Goal: Use online tool/utility

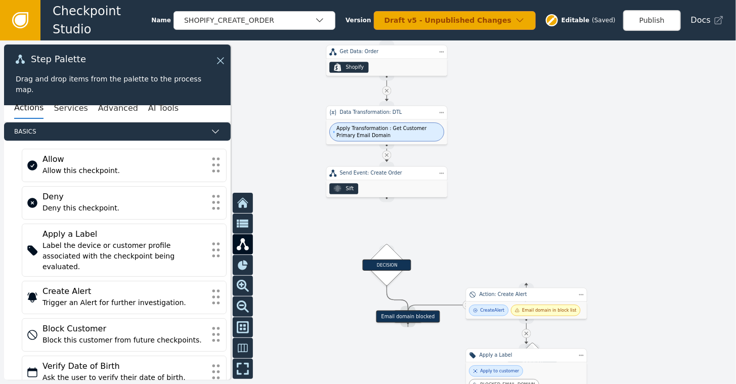
drag, startPoint x: 480, startPoint y: 229, endPoint x: 501, endPoint y: 23, distance: 206.9
click at [501, 1] on div "Checkpoint Studio Name SHOPIFY_CREATE_ORDER Version Draft v5 - Unpublished Chan…" at bounding box center [368, 0] width 736 height 1
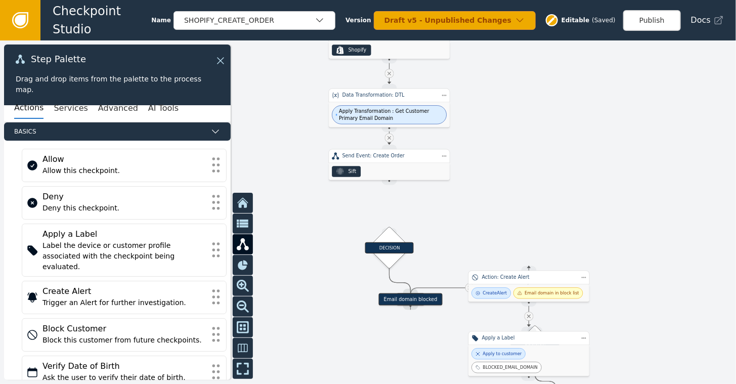
drag, startPoint x: 388, startPoint y: 181, endPoint x: 384, endPoint y: 201, distance: 20.6
click at [387, 212] on div "Target Handle for step Low Sift Risk Source Handle for step Target Handle for s…" at bounding box center [368, 211] width 736 height 343
drag, startPoint x: 389, startPoint y: 184, endPoint x: 389, endPoint y: 231, distance: 46.5
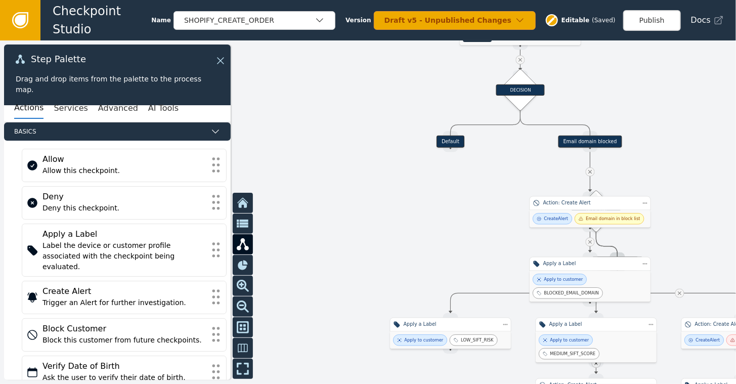
drag, startPoint x: 592, startPoint y: 201, endPoint x: 650, endPoint y: 66, distance: 147.3
click at [650, 66] on div at bounding box center [368, 211] width 736 height 343
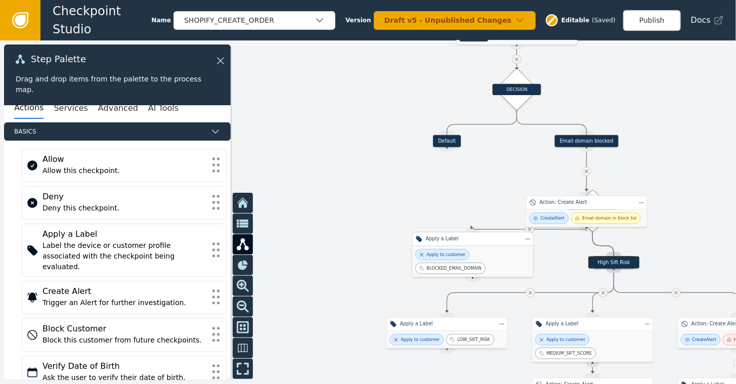
drag, startPoint x: 594, startPoint y: 279, endPoint x: 480, endPoint y: 255, distance: 116.7
click at [480, 255] on div "Apply to customer BLOCKED_EMAIL_DOMAIN" at bounding box center [472, 261] width 115 height 25
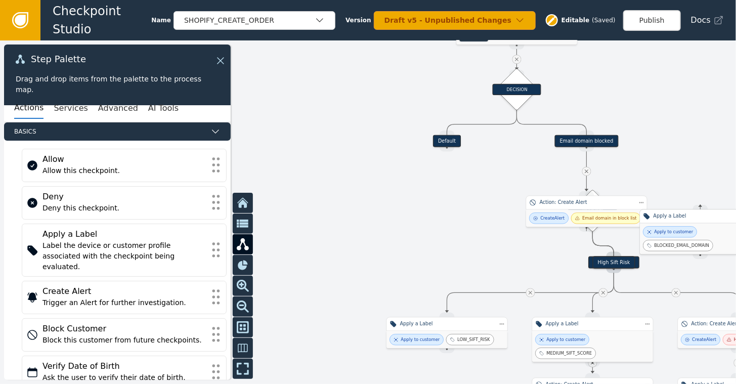
drag, startPoint x: 494, startPoint y: 245, endPoint x: 721, endPoint y: 225, distance: 227.4
click at [721, 223] on div "Apply a Label Step Actions Menu Duplicate Delete" at bounding box center [700, 216] width 121 height 14
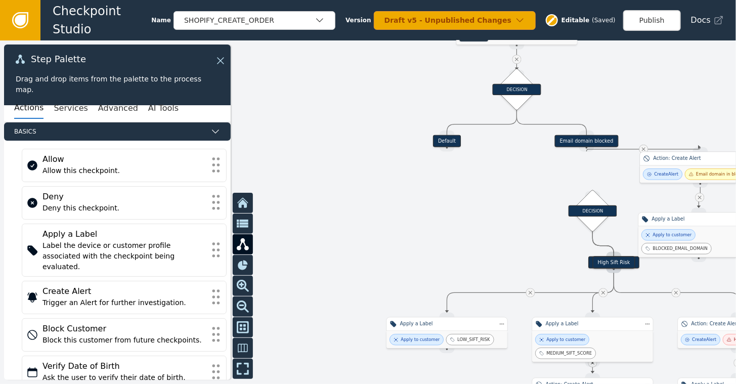
drag, startPoint x: 583, startPoint y: 210, endPoint x: 697, endPoint y: 166, distance: 122.5
click at [697, 166] on div "Create Alert Email domain in block list" at bounding box center [700, 173] width 121 height 17
drag, startPoint x: 587, startPoint y: 215, endPoint x: 409, endPoint y: 237, distance: 178.7
click at [409, 233] on div "DECISION" at bounding box center [400, 227] width 49 height 11
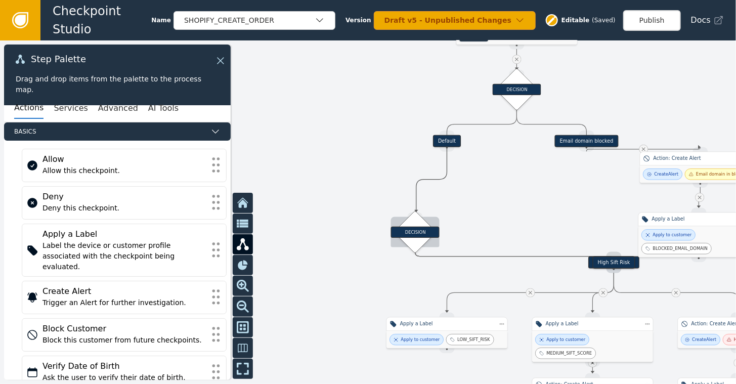
drag, startPoint x: 445, startPoint y: 146, endPoint x: 416, endPoint y: 211, distance: 71.5
drag, startPoint x: 420, startPoint y: 229, endPoint x: 452, endPoint y: 225, distance: 32.2
click at [452, 225] on div "DECISION" at bounding box center [447, 227] width 49 height 11
drag, startPoint x: 449, startPoint y: 150, endPoint x: 446, endPoint y: 213, distance: 63.3
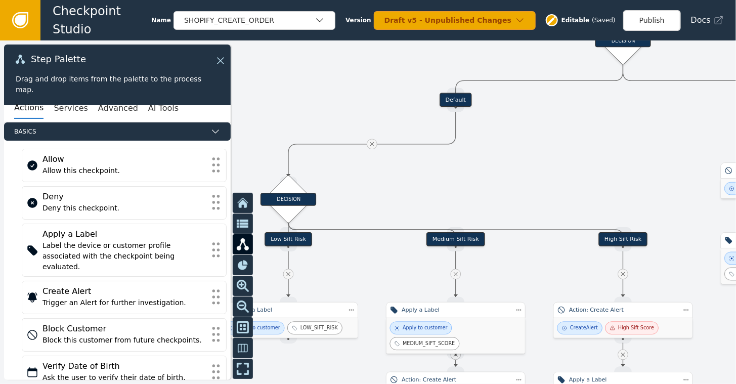
drag, startPoint x: 629, startPoint y: 197, endPoint x: 494, endPoint y: 164, distance: 139.4
click at [495, 164] on div at bounding box center [368, 211] width 736 height 343
